Goal: Connect with others: Connect with other users

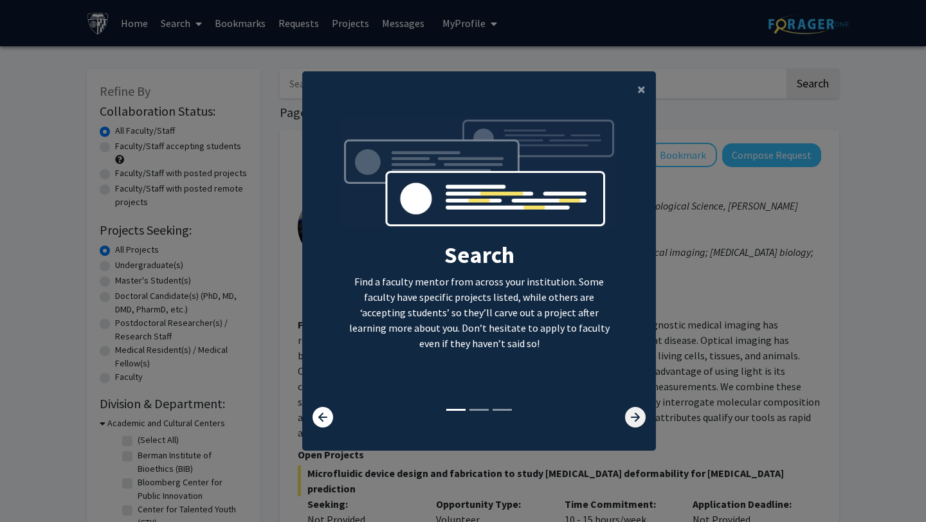
click at [637, 426] on icon at bounding box center [635, 417] width 21 height 21
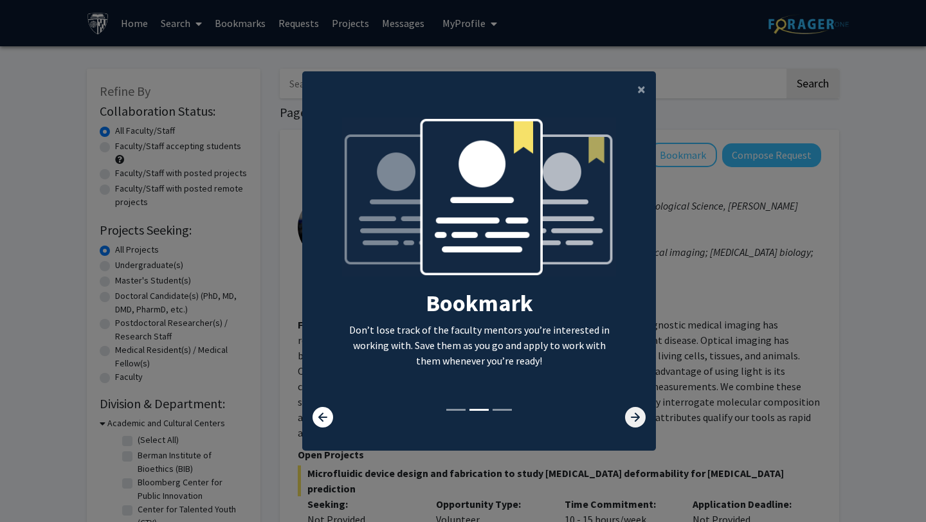
click at [637, 426] on icon at bounding box center [635, 417] width 21 height 21
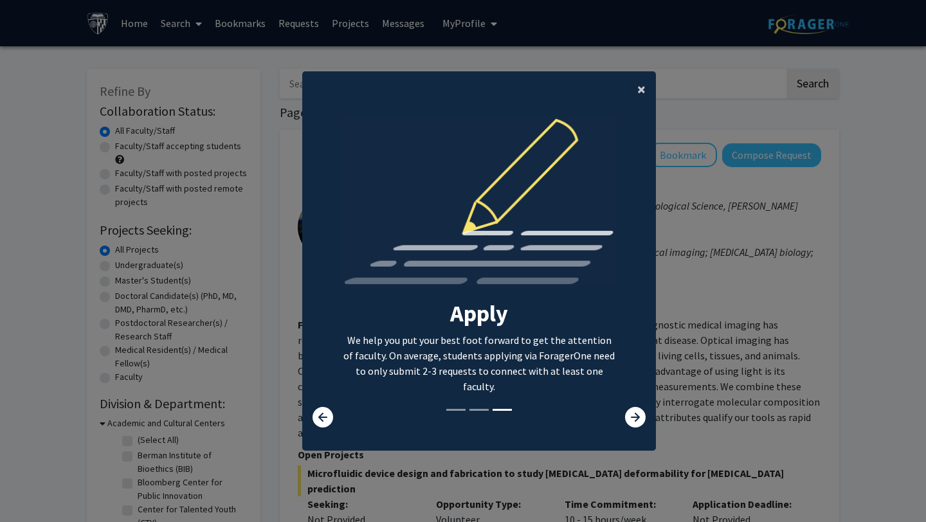
click at [637, 92] on span "×" at bounding box center [641, 89] width 8 height 20
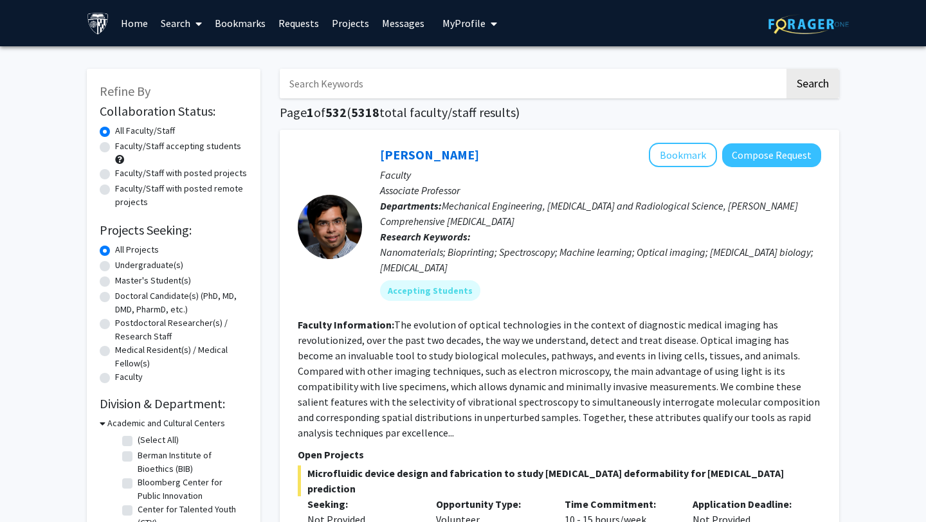
click at [160, 266] on label "Undergraduate(s)" at bounding box center [149, 266] width 68 height 14
click at [124, 266] on input "Undergraduate(s)" at bounding box center [119, 263] width 8 height 8
radio input "true"
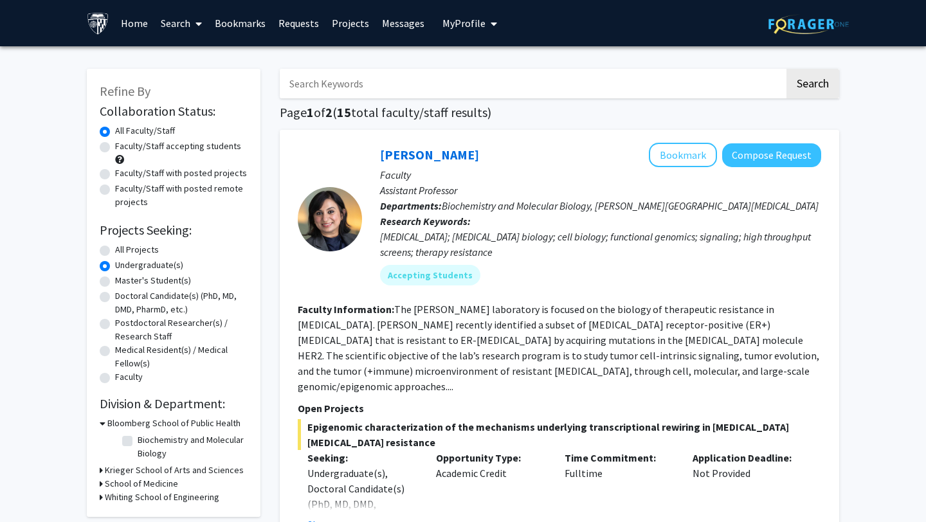
click at [115, 265] on label "Undergraduate(s)" at bounding box center [149, 266] width 68 height 14
click at [115, 265] on input "Undergraduate(s)" at bounding box center [119, 263] width 8 height 8
click at [120, 228] on h2 "Projects Seeking:" at bounding box center [174, 230] width 148 height 15
click at [115, 264] on label "Undergraduate(s)" at bounding box center [149, 266] width 68 height 14
click at [115, 264] on input "Undergraduate(s)" at bounding box center [119, 263] width 8 height 8
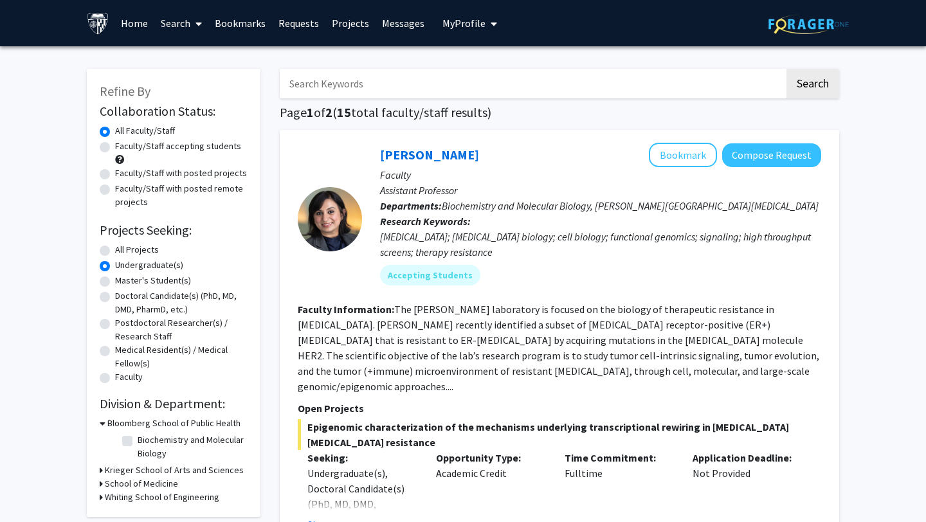
click at [399, 83] on input "Search Keywords" at bounding box center [532, 84] width 505 height 30
type input "economics"
click at [827, 78] on button "Search" at bounding box center [813, 84] width 53 height 30
radio input "true"
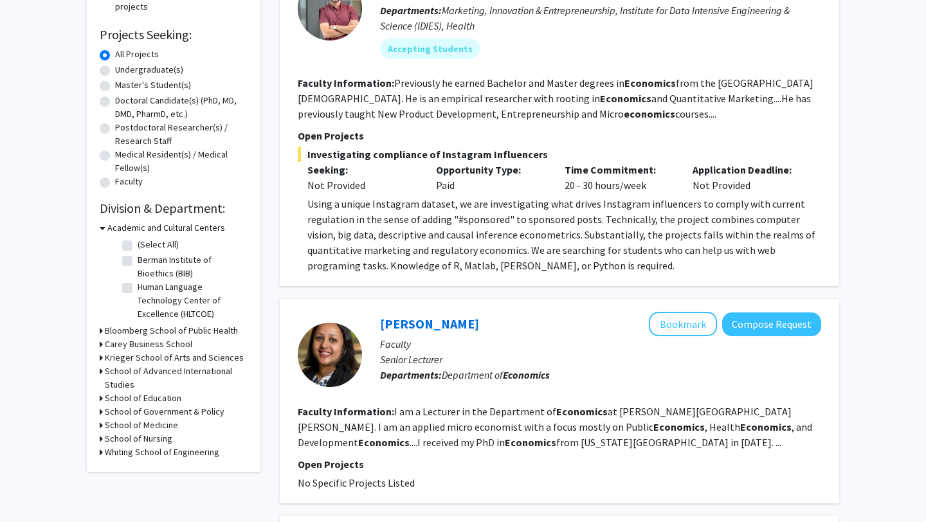
scroll to position [194, 0]
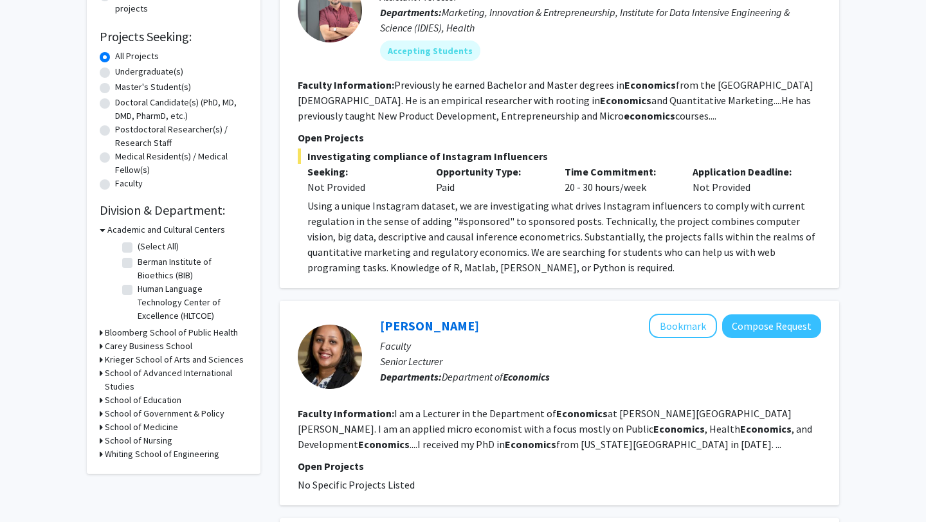
click at [376, 155] on span "Investigating compliance of Instagram Influencers" at bounding box center [560, 156] width 524 height 15
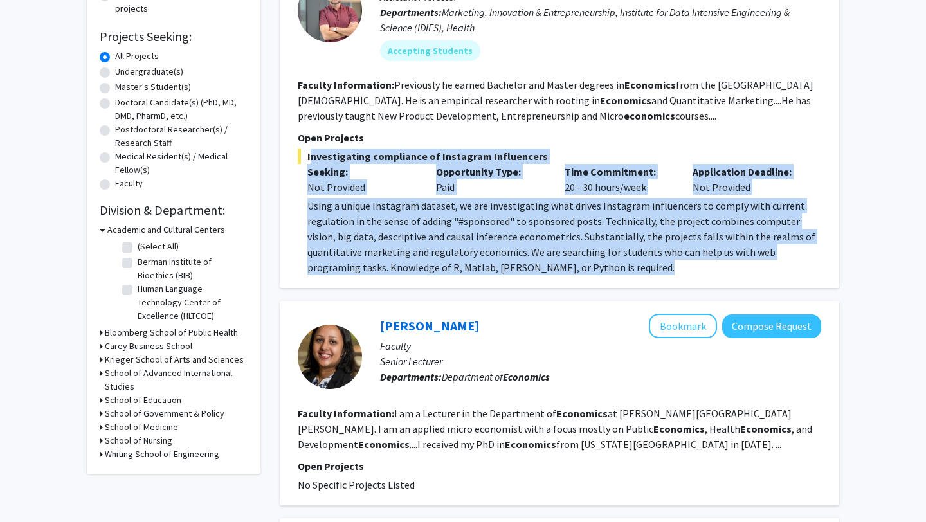
drag, startPoint x: 376, startPoint y: 155, endPoint x: 446, endPoint y: 224, distance: 98.3
click at [447, 225] on div "Investigating compliance of Instagram Influencers Seeking: Not Provided Opportu…" at bounding box center [560, 212] width 524 height 127
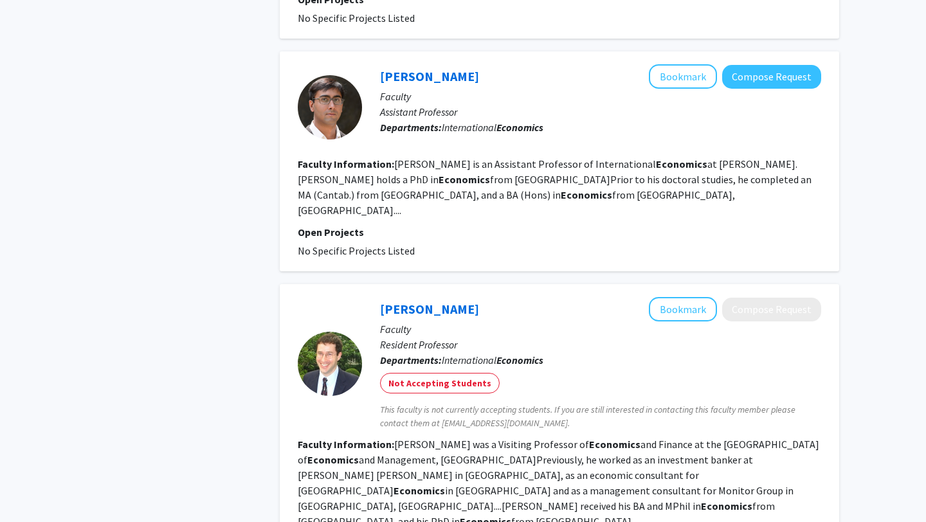
scroll to position [2266, 0]
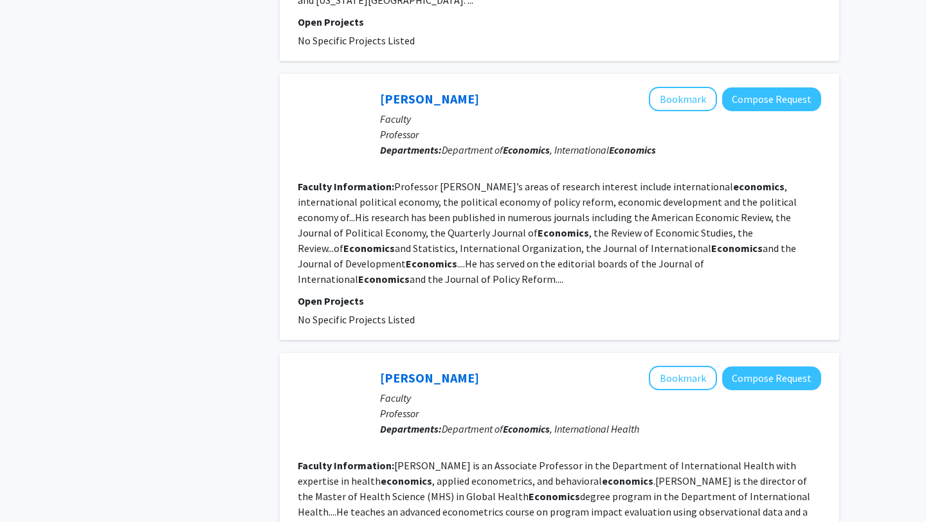
scroll to position [2152, 0]
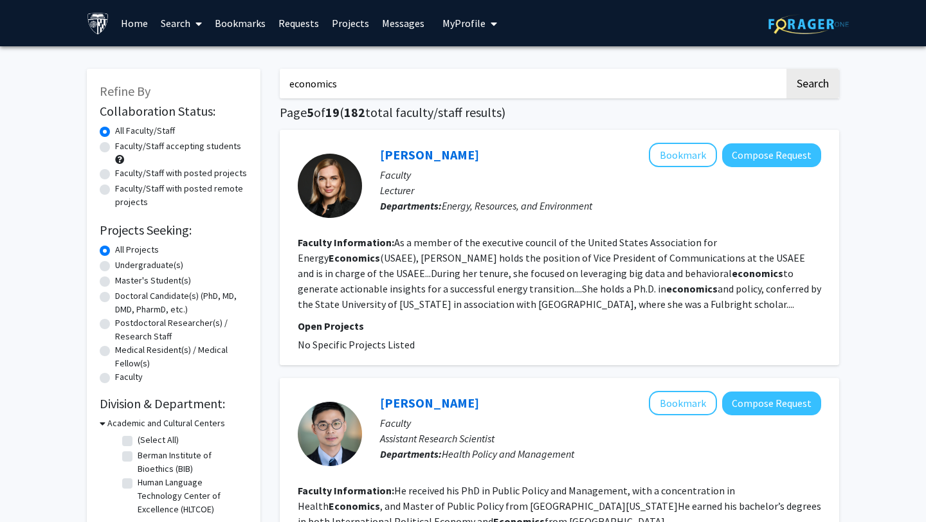
click at [115, 266] on label "Undergraduate(s)" at bounding box center [149, 266] width 68 height 14
click at [115, 266] on input "Undergraduate(s)" at bounding box center [119, 263] width 8 height 8
radio input "true"
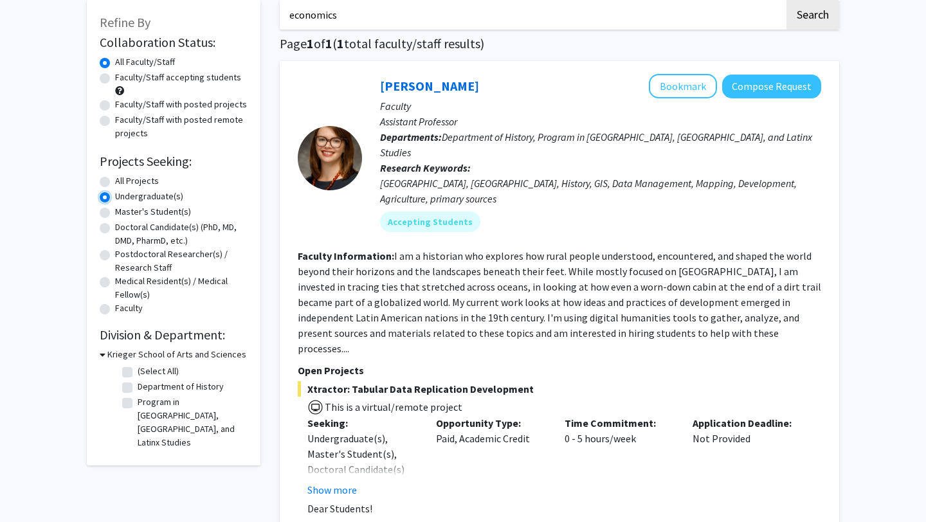
scroll to position [70, 0]
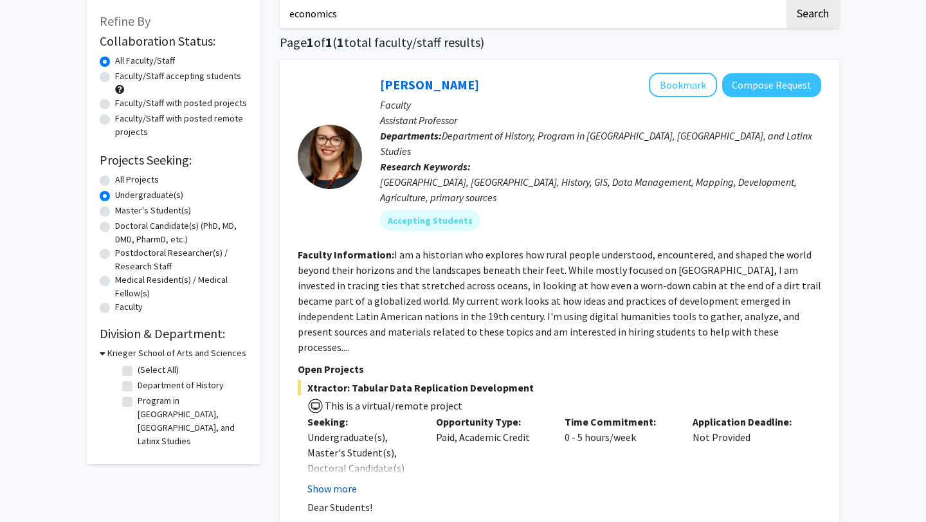
click at [342, 481] on button "Show more" at bounding box center [332, 488] width 50 height 15
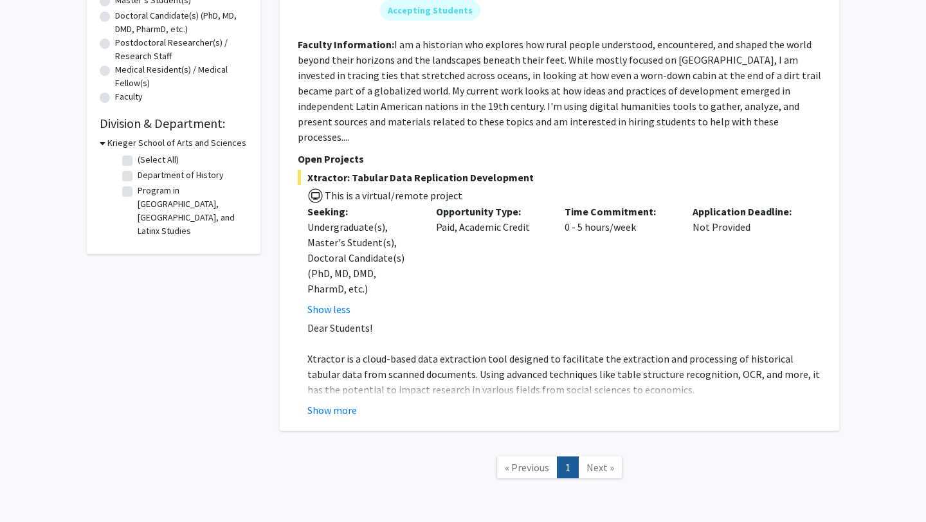
scroll to position [291, 0]
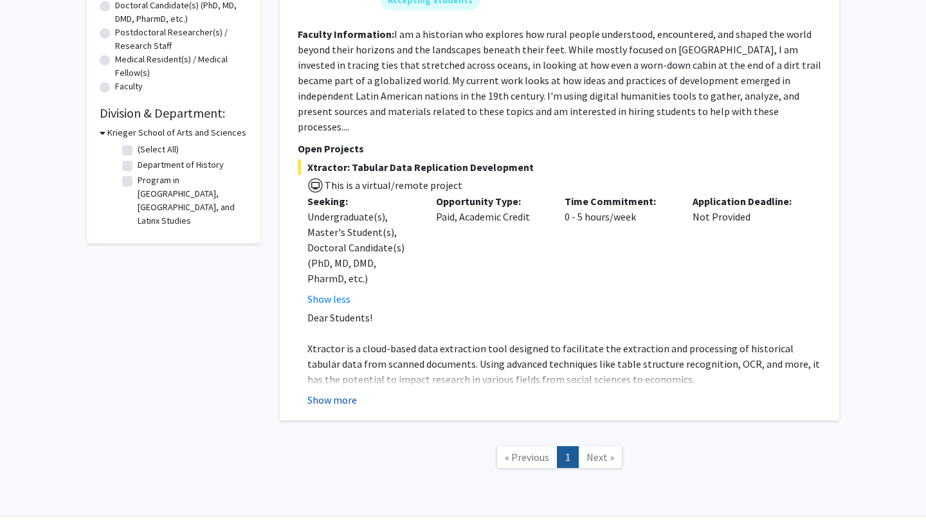
click at [340, 392] on button "Show more" at bounding box center [332, 399] width 50 height 15
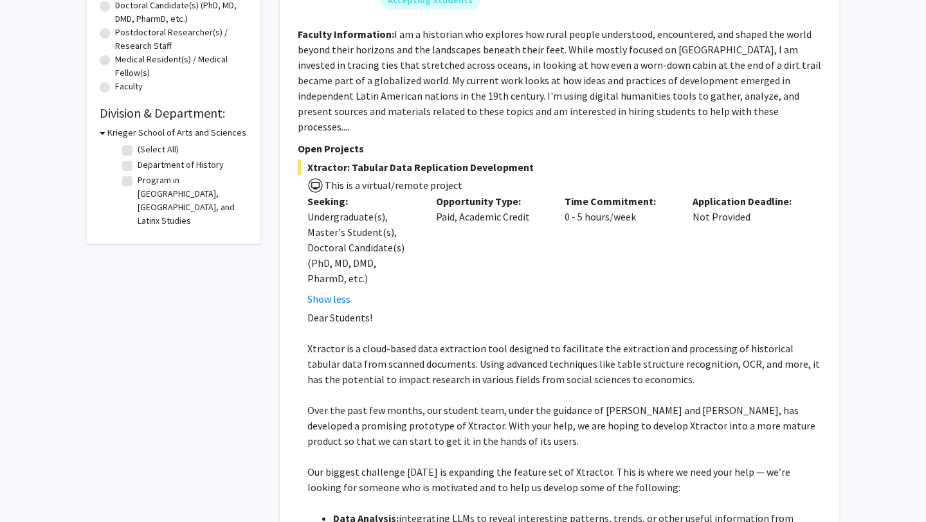
click at [364, 342] on span "Xtractor is a cloud-based data extraction tool designed to facilitate the extra…" at bounding box center [563, 364] width 513 height 44
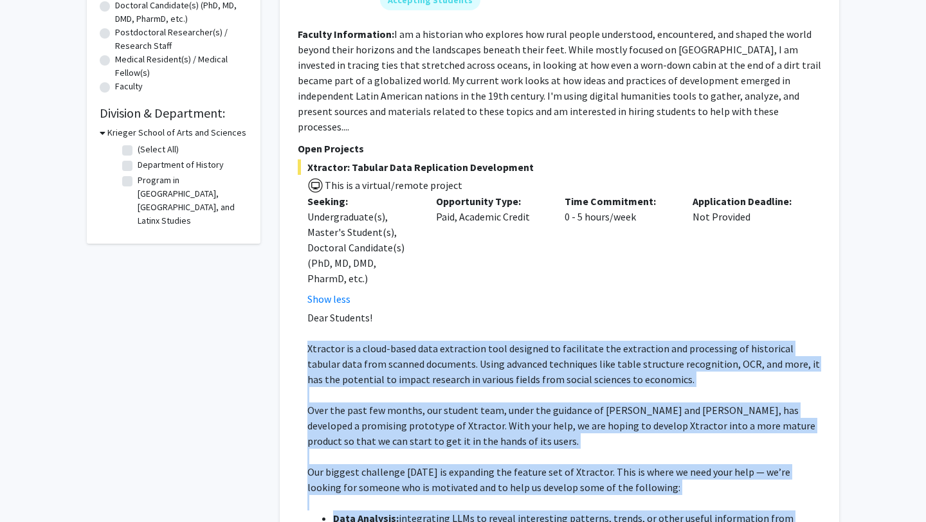
drag, startPoint x: 364, startPoint y: 338, endPoint x: 416, endPoint y: 499, distance: 168.8
click at [415, 497] on div "Dear Students! Xtractor is a cloud-based data extraction tool designed to facil…" at bounding box center [564, 526] width 514 height 432
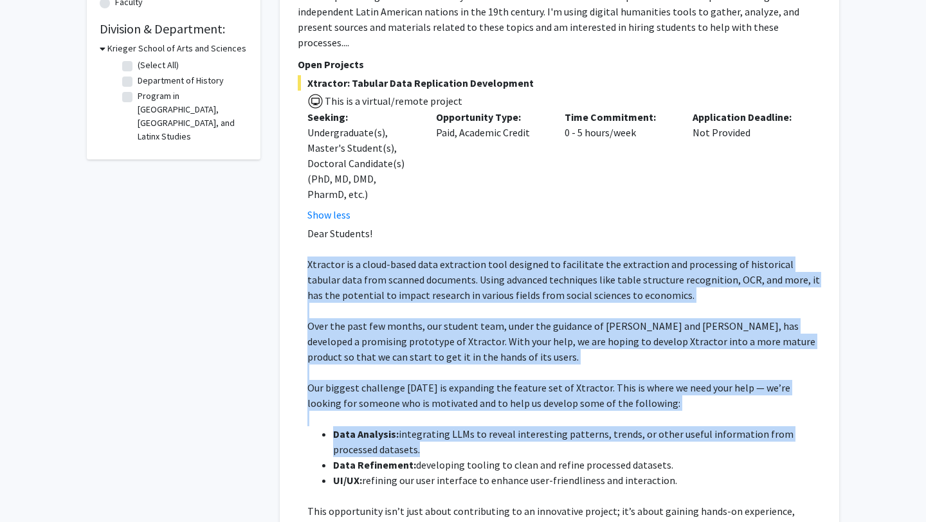
click at [402, 428] on span "integrating LLMs to reveal interesting patterns, trends, or other useful inform…" at bounding box center [563, 442] width 461 height 28
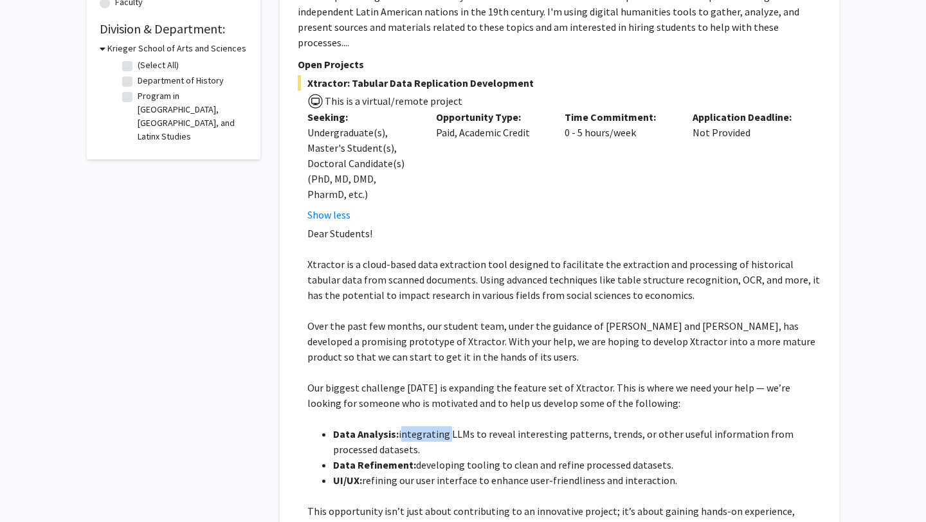
click at [402, 428] on span "integrating LLMs to reveal interesting patterns, trends, or other useful inform…" at bounding box center [563, 442] width 461 height 28
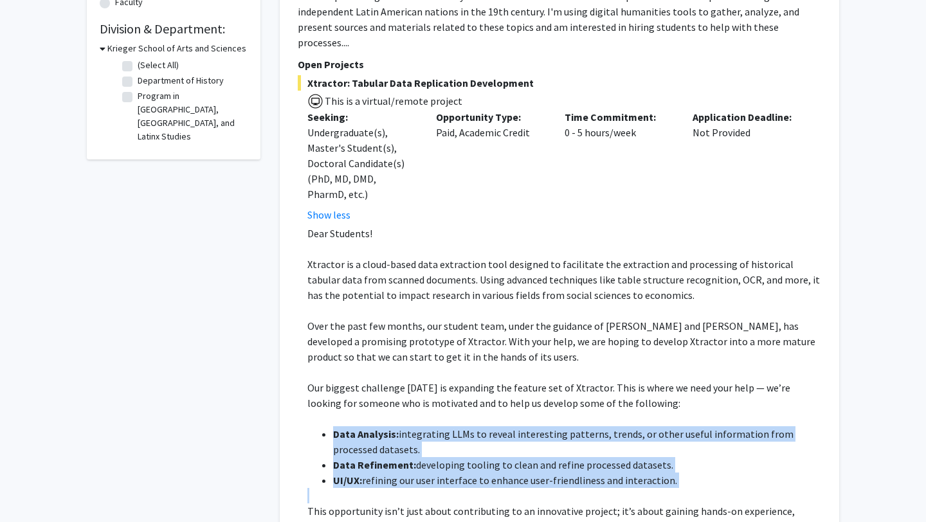
drag, startPoint x: 402, startPoint y: 402, endPoint x: 416, endPoint y: 444, distance: 44.8
click at [416, 441] on ul "Data Analysis: integrating LLMs to reveal interesting patterns, trends, or othe…" at bounding box center [564, 457] width 514 height 62
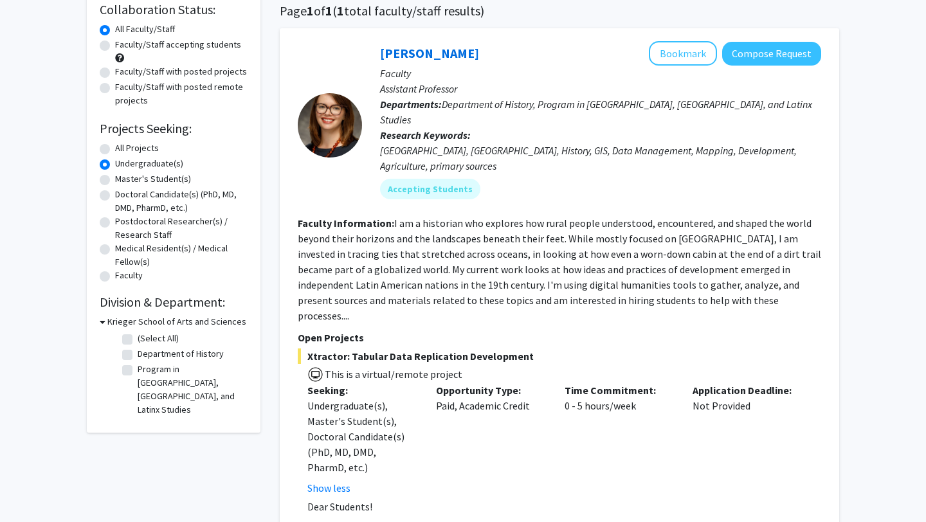
scroll to position [0, 0]
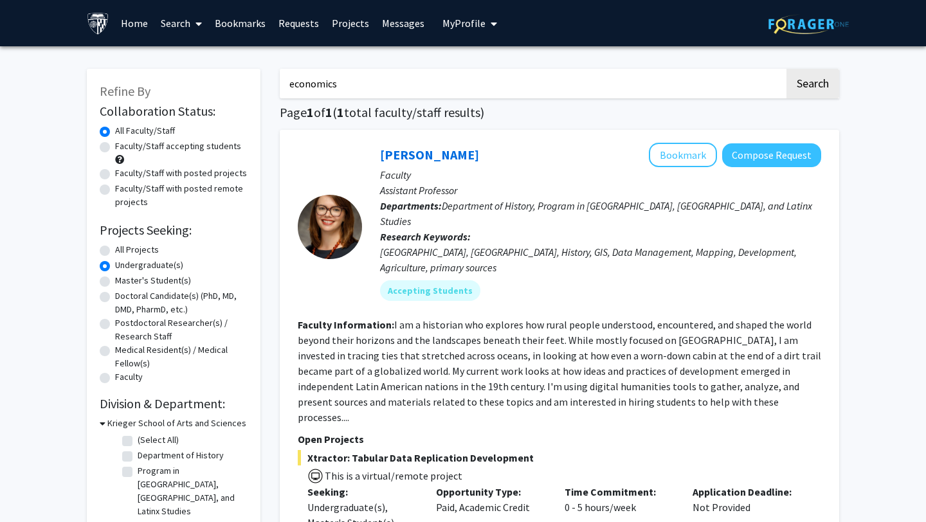
click at [327, 83] on input "economics" at bounding box center [532, 84] width 505 height 30
click at [327, 82] on input "economics" at bounding box center [532, 84] width 505 height 30
type input "finance"
click at [787, 69] on button "Search" at bounding box center [813, 84] width 53 height 30
radio input "true"
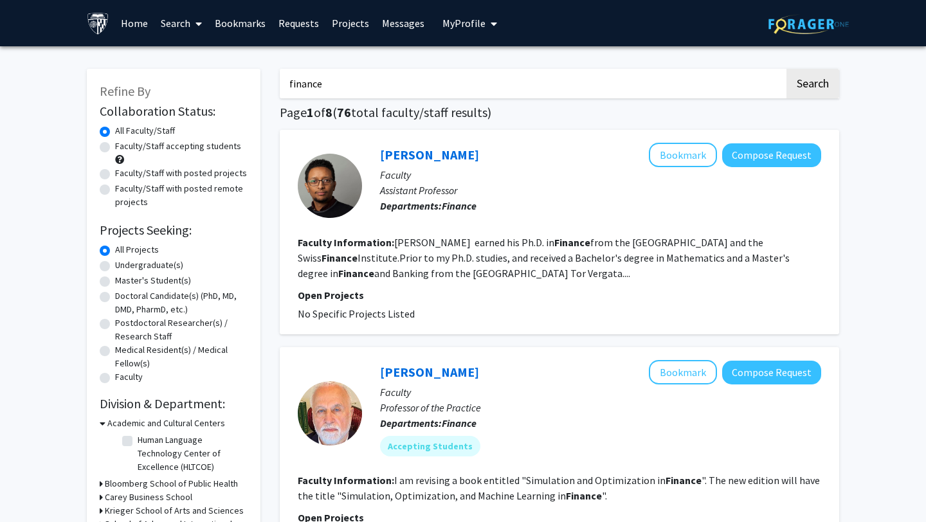
click at [115, 265] on label "Undergraduate(s)" at bounding box center [149, 266] width 68 height 14
click at [115, 265] on input "Undergraduate(s)" at bounding box center [119, 263] width 8 height 8
radio input "true"
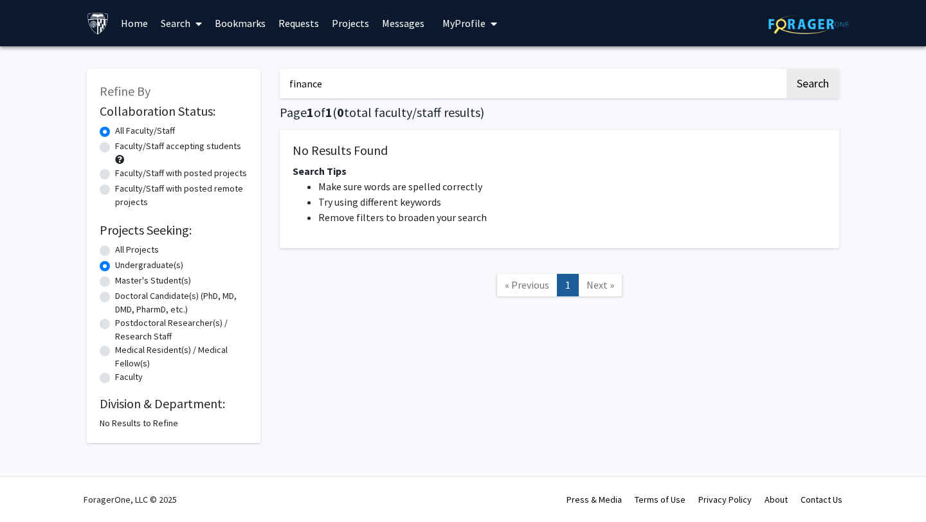
click at [115, 145] on label "Faculty/Staff accepting students" at bounding box center [178, 147] width 126 height 14
click at [115, 145] on input "Faculty/Staff accepting students" at bounding box center [119, 144] width 8 height 8
radio input "true"
click at [115, 249] on label "All Projects" at bounding box center [137, 250] width 44 height 14
click at [115, 249] on input "All Projects" at bounding box center [119, 247] width 8 height 8
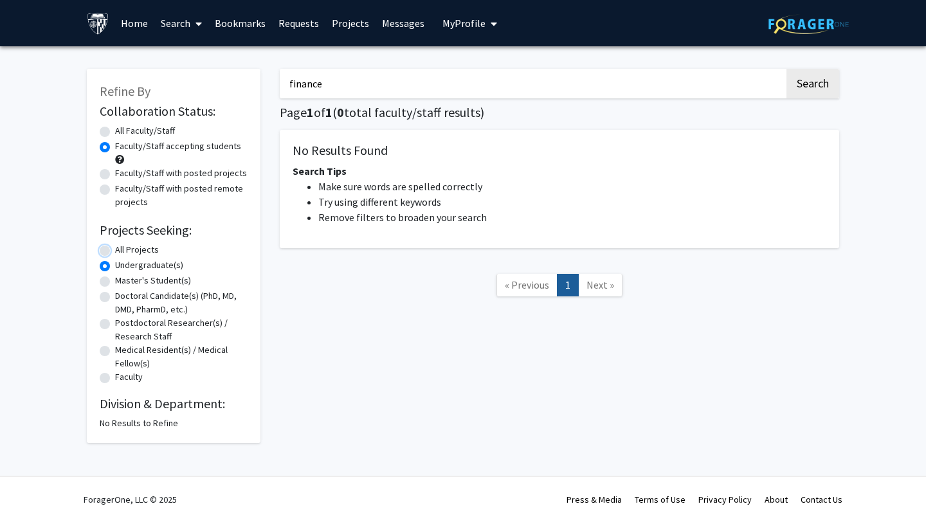
radio input "true"
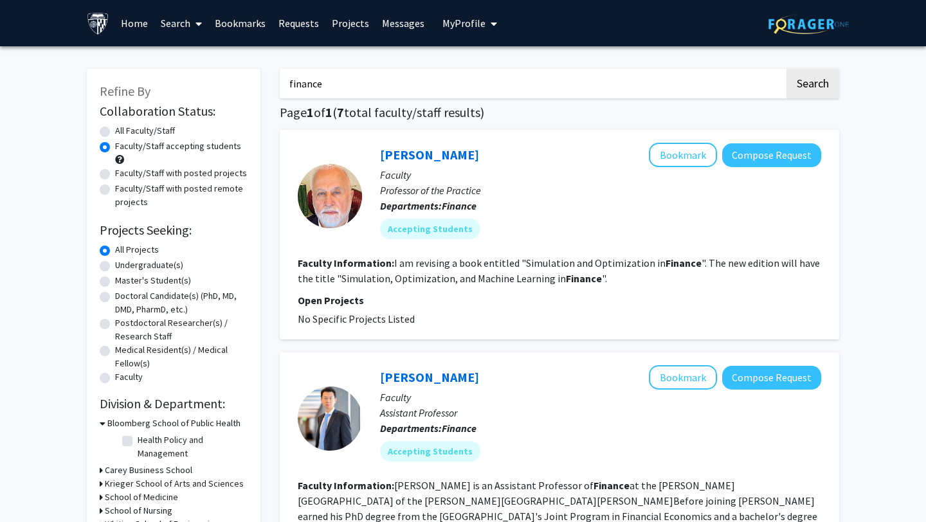
click at [364, 80] on input "finance" at bounding box center [532, 84] width 505 height 30
type input "[PERSON_NAME]"
click at [787, 69] on button "Search" at bounding box center [813, 84] width 53 height 30
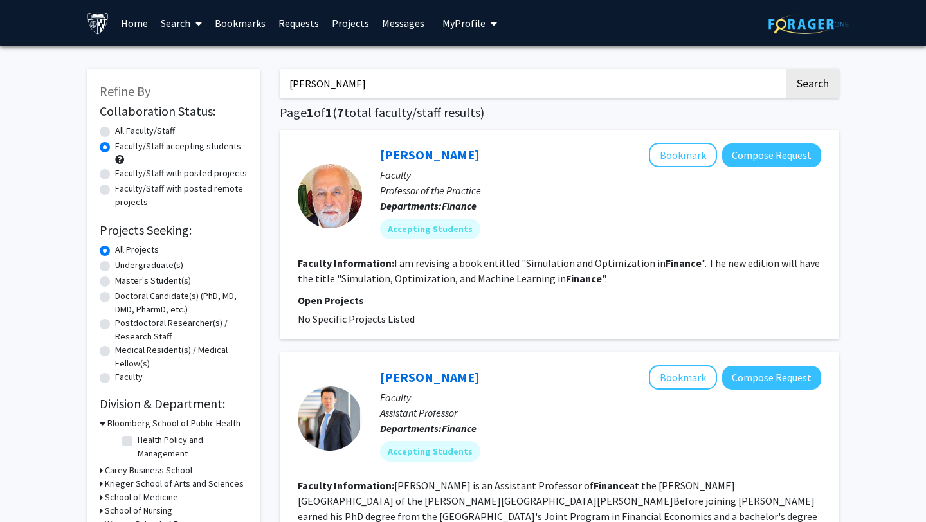
radio input "true"
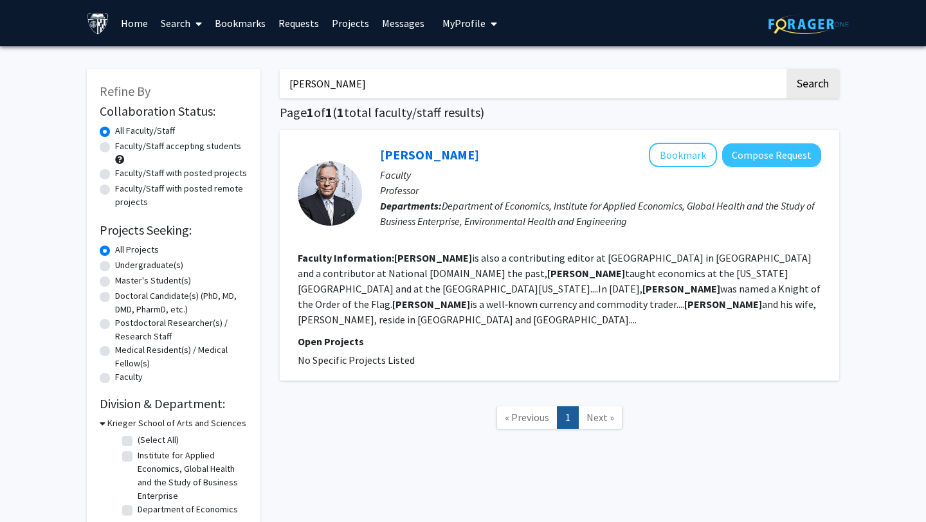
click at [430, 254] on fg-read-more "[PERSON_NAME] is also a contributing editor at [GEOGRAPHIC_DATA] in [GEOGRAPHIC…" at bounding box center [559, 289] width 523 height 75
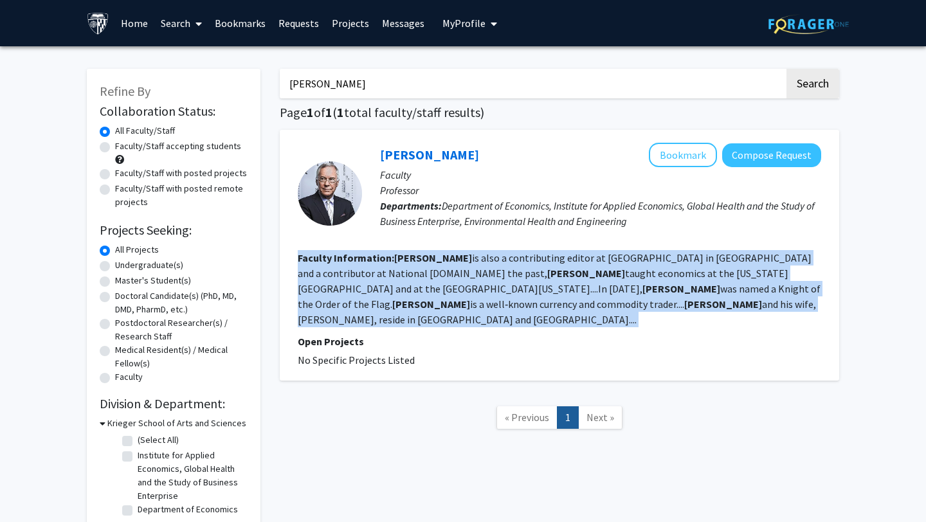
click at [432, 254] on fg-read-more "[PERSON_NAME] is also a contributing editor at [GEOGRAPHIC_DATA] in [GEOGRAPHIC…" at bounding box center [559, 289] width 523 height 75
click at [401, 155] on link "[PERSON_NAME]" at bounding box center [429, 155] width 99 height 16
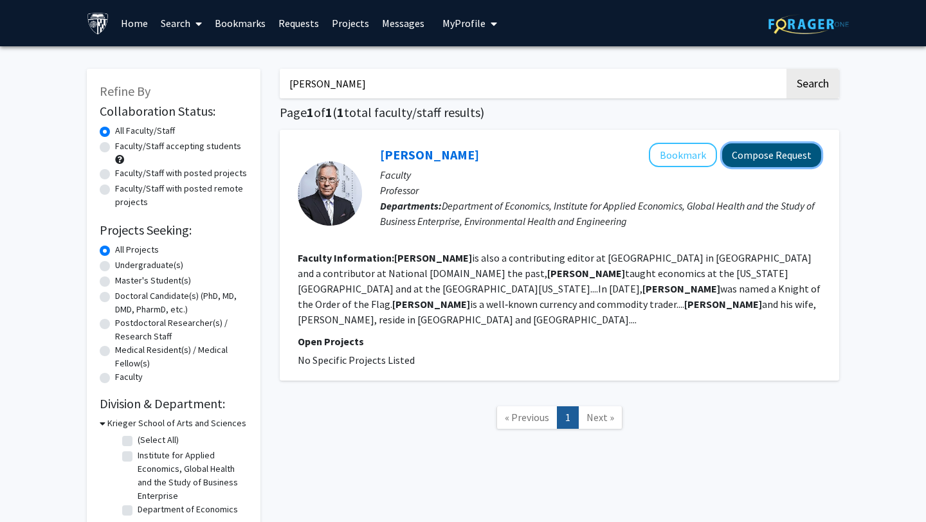
click at [758, 159] on button "Compose Request" at bounding box center [771, 155] width 99 height 24
